Goal: Information Seeking & Learning: Check status

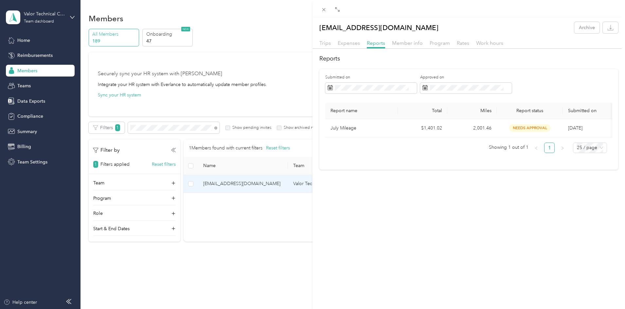
click at [47, 71] on div "[EMAIL_ADDRESS][DOMAIN_NAME] Archive Trips Expenses Reports Member info Program…" at bounding box center [312, 154] width 625 height 309
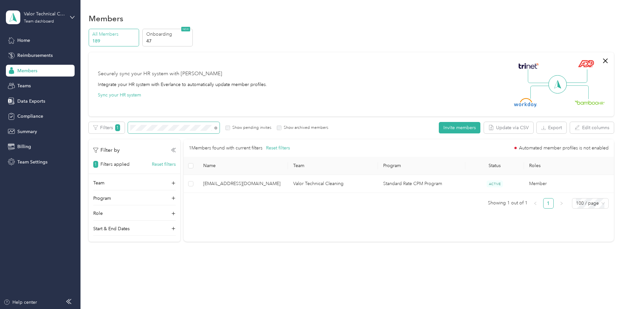
click at [220, 125] on span at bounding box center [174, 127] width 92 height 11
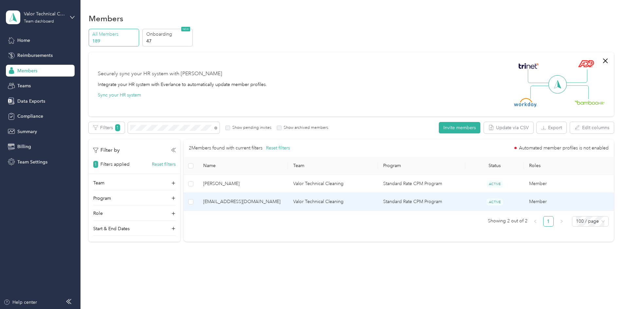
click at [253, 203] on span "[EMAIL_ADDRESS][DOMAIN_NAME]" at bounding box center [243, 201] width 80 height 7
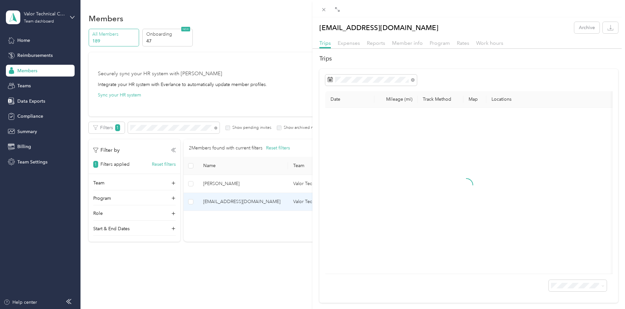
click at [379, 38] on div "[EMAIL_ADDRESS][DOMAIN_NAME] Archive Trips Expenses Reports Member info Program…" at bounding box center [469, 162] width 313 height 281
click at [379, 41] on span "Reports" at bounding box center [376, 43] width 18 height 6
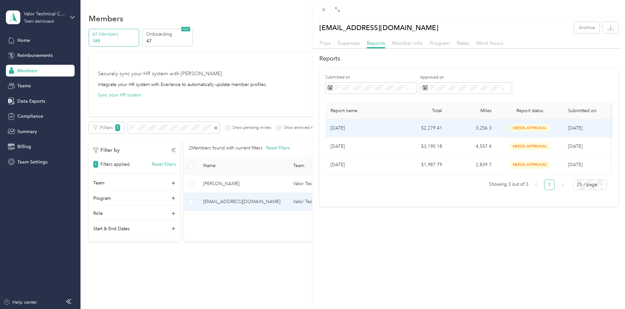
click at [345, 128] on p "[DATE]" at bounding box center [362, 128] width 62 height 7
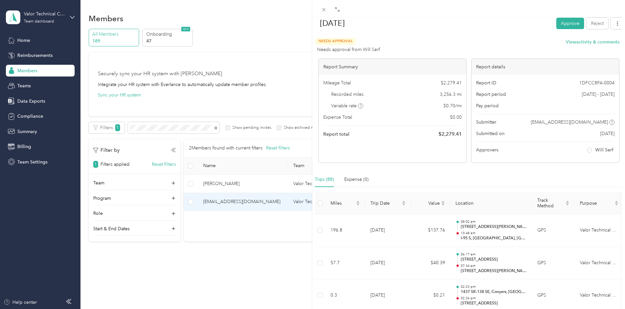
scroll to position [98, 0]
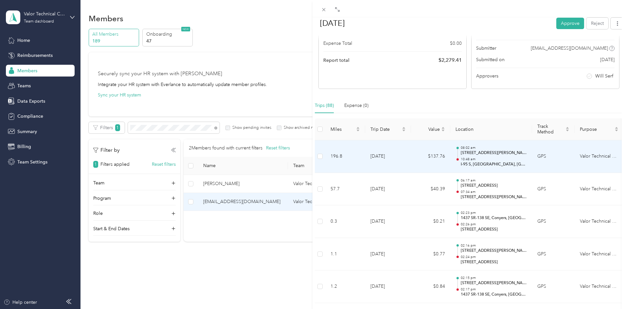
click at [443, 157] on td "$137.76" at bounding box center [430, 156] width 39 height 33
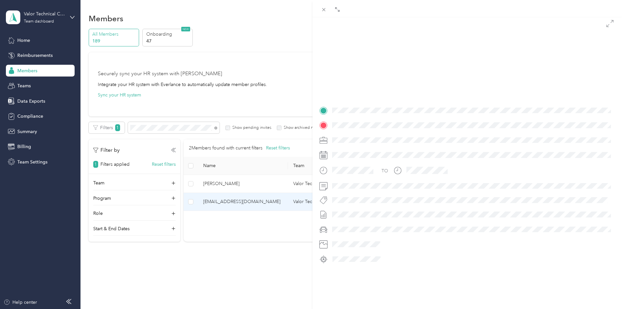
scroll to position [68, 0]
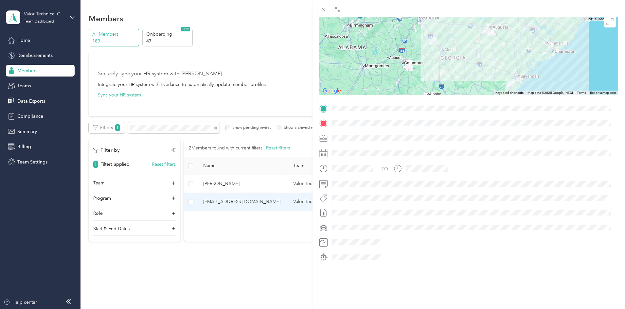
drag, startPoint x: 446, startPoint y: 65, endPoint x: 451, endPoint y: 74, distance: 10.4
click at [451, 74] on div at bounding box center [468, 54] width 299 height 82
click at [323, 11] on icon at bounding box center [324, 10] width 6 height 6
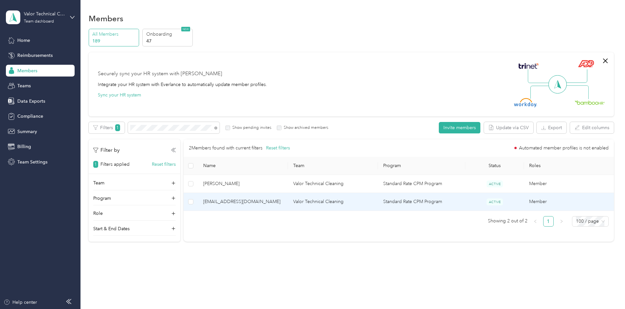
click at [312, 203] on td "Valor Technical Cleaning" at bounding box center [333, 202] width 90 height 18
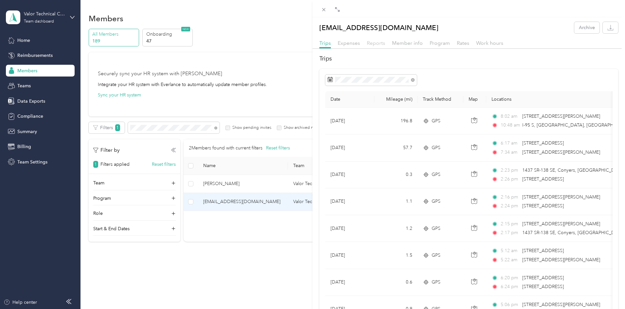
click at [368, 41] on span "Reports" at bounding box center [376, 43] width 18 height 6
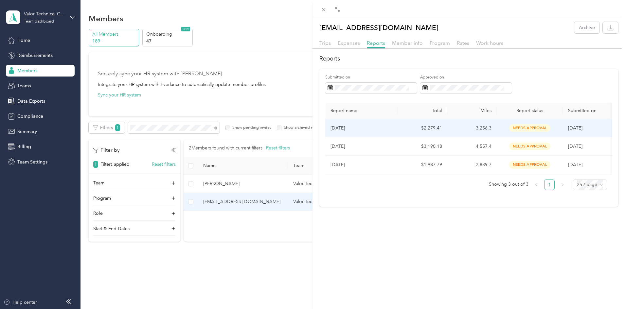
click at [448, 123] on td "3,256.3" at bounding box center [471, 128] width 49 height 18
